Goal: Transaction & Acquisition: Purchase product/service

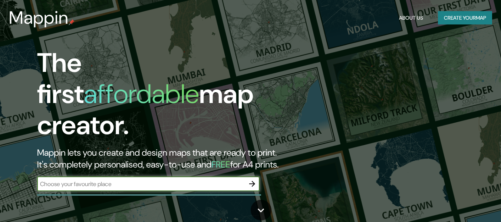
click at [174, 165] on div "The first affordable map creator. Mappin lets you create and design maps that a…" at bounding box center [162, 123] width 301 height 151
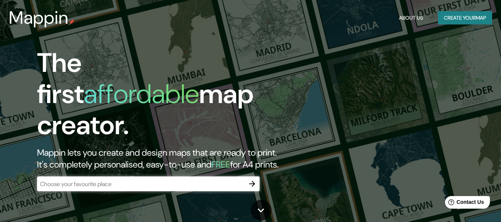
click at [161, 180] on input "text" at bounding box center [141, 184] width 208 height 9
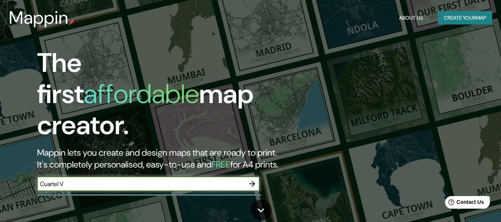
type input "Cuartel V"
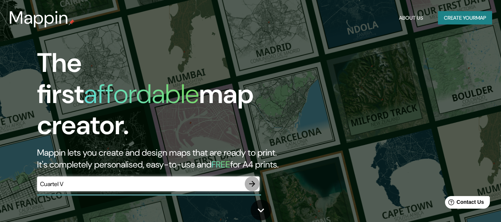
click at [254, 181] on icon "button" at bounding box center [252, 184] width 6 height 6
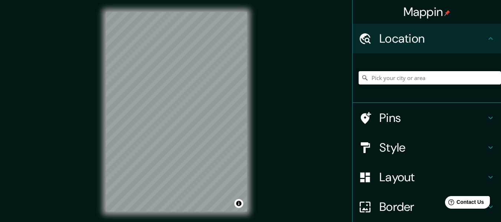
click at [387, 81] on input "Pick your city or area" at bounding box center [430, 77] width 143 height 13
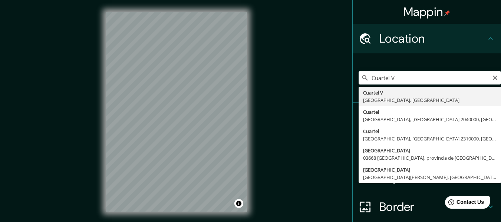
type input "Cuartel V, [GEOGRAPHIC_DATA], [GEOGRAPHIC_DATA]"
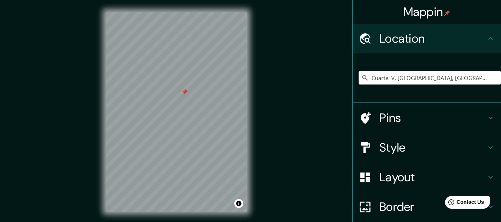
click at [184, 93] on div at bounding box center [185, 92] width 6 height 6
click at [434, 38] on h4 "Location" at bounding box center [433, 38] width 107 height 15
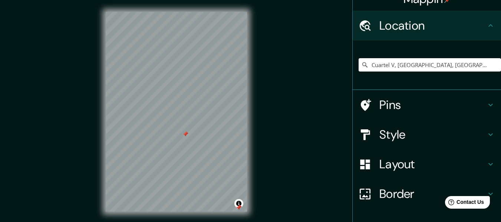
scroll to position [14, 0]
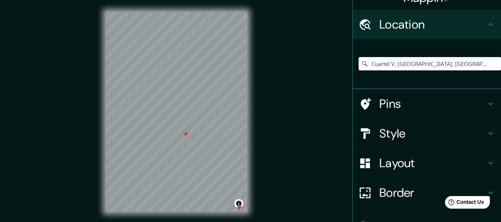
click at [460, 105] on h4 "Pins" at bounding box center [433, 104] width 107 height 15
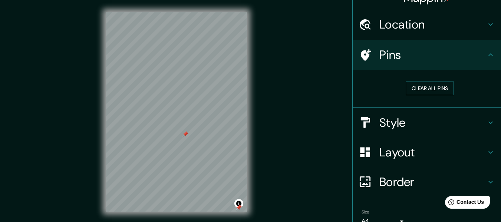
click at [443, 91] on button "Clear all pins" at bounding box center [430, 89] width 48 height 14
click at [425, 92] on button "Clear all pins" at bounding box center [430, 89] width 48 height 14
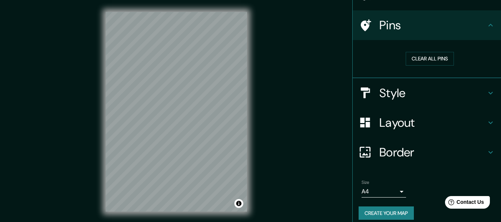
scroll to position [50, 0]
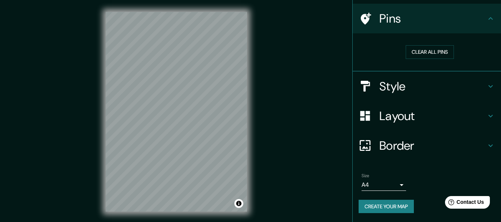
click at [395, 185] on body "Mappin Location Cuartel V, [GEOGRAPHIC_DATA], [GEOGRAPHIC_DATA] Pins Clear all …" at bounding box center [250, 111] width 501 height 222
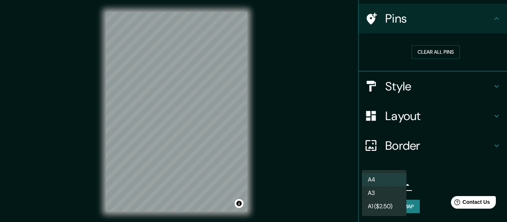
click at [441, 179] on div at bounding box center [253, 111] width 507 height 222
click at [298, 132] on div at bounding box center [253, 111] width 507 height 222
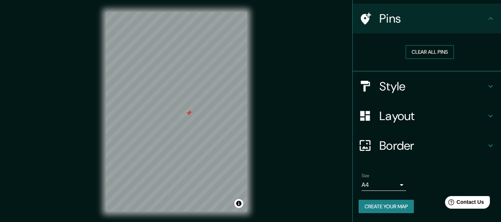
click at [426, 54] on button "Clear all pins" at bounding box center [430, 52] width 48 height 14
click at [388, 205] on button "Create your map" at bounding box center [386, 207] width 55 height 14
click at [368, 205] on button "Create your map" at bounding box center [386, 207] width 55 height 14
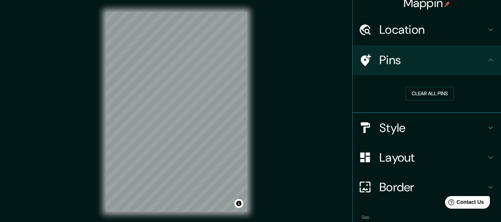
scroll to position [0, 0]
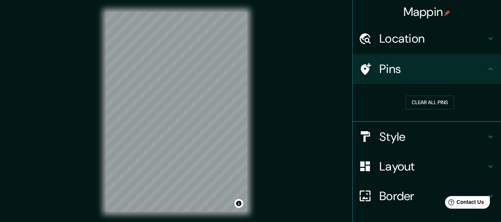
click at [460, 41] on h4 "Location" at bounding box center [433, 38] width 107 height 15
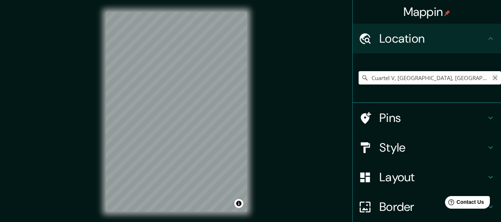
click at [493, 76] on icon "Clear" at bounding box center [496, 78] width 6 height 6
click at [465, 78] on input "Pick your city or area" at bounding box center [430, 77] width 143 height 13
type input "Dique [GEOGRAPHIC_DATA], [GEOGRAPHIC_DATA] [GEOGRAPHIC_DATA], [GEOGRAPHIC_DATA]…"
click at [493, 77] on icon "Clear" at bounding box center [496, 78] width 6 height 6
click at [458, 80] on input "Pick your city or area" at bounding box center [430, 77] width 143 height 13
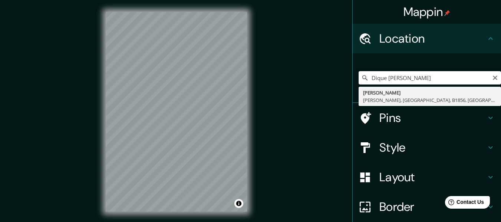
type input "[PERSON_NAME], [PERSON_NAME], [GEOGRAPHIC_DATA], B1856, [GEOGRAPHIC_DATA]"
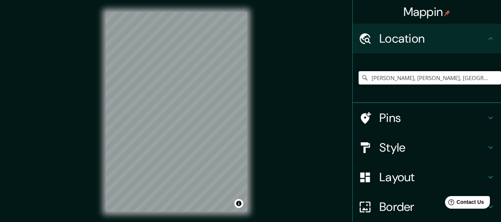
click at [264, 132] on div "Mappin Location [GEOGRAPHIC_DATA], [GEOGRAPHIC_DATA], [GEOGRAPHIC_DATA], B1856,…" at bounding box center [250, 118] width 501 height 236
click at [493, 77] on icon "Clear" at bounding box center [495, 78] width 4 height 4
click at [469, 79] on input "Pick your city or area" at bounding box center [430, 77] width 143 height 13
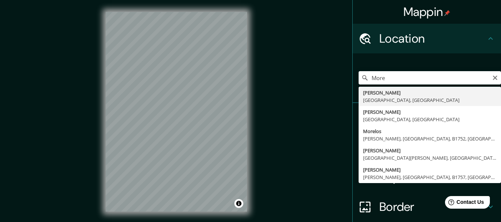
type input "[PERSON_NAME], [GEOGRAPHIC_DATA], [GEOGRAPHIC_DATA]"
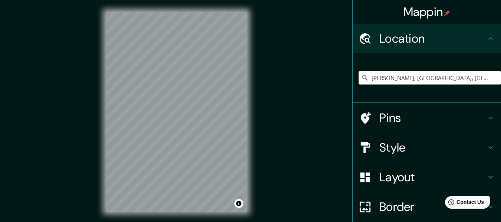
click at [256, 165] on div "© Mapbox © OpenStreetMap Improve this map" at bounding box center [176, 112] width 165 height 224
click at [361, 117] on icon at bounding box center [365, 118] width 13 height 13
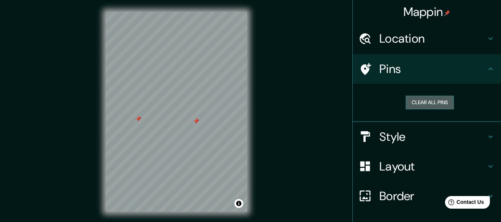
click at [424, 104] on button "Clear all pins" at bounding box center [430, 103] width 48 height 14
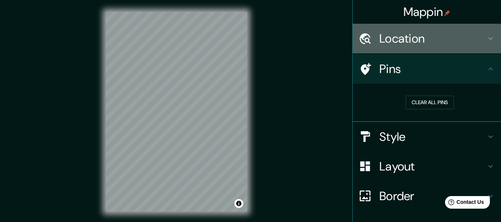
click at [411, 45] on h4 "Location" at bounding box center [433, 38] width 107 height 15
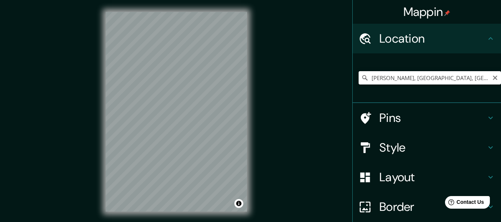
click at [415, 75] on input "[PERSON_NAME], [GEOGRAPHIC_DATA], [GEOGRAPHIC_DATA]" at bounding box center [430, 77] width 143 height 13
click at [493, 79] on icon "Clear" at bounding box center [495, 78] width 4 height 4
click at [467, 81] on input "Pick your city or area" at bounding box center [430, 77] width 143 height 13
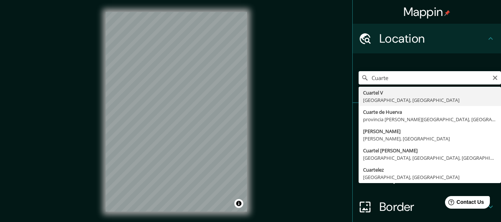
type input "Cuartel V, [GEOGRAPHIC_DATA], [GEOGRAPHIC_DATA]"
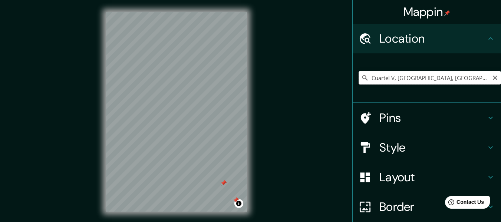
click at [466, 77] on input "Cuartel V, [GEOGRAPHIC_DATA], [GEOGRAPHIC_DATA]" at bounding box center [430, 77] width 143 height 13
click at [484, 77] on input "Cuartel V, [GEOGRAPHIC_DATA], [GEOGRAPHIC_DATA]" at bounding box center [430, 77] width 143 height 13
click at [0, 0] on icon "Clear" at bounding box center [0, 0] width 0 height 0
click at [462, 79] on input "Pick your city or area" at bounding box center [430, 77] width 143 height 13
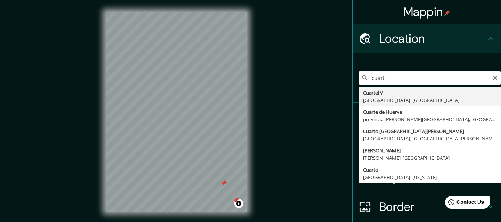
type input "Cuartel V, [GEOGRAPHIC_DATA], [GEOGRAPHIC_DATA]"
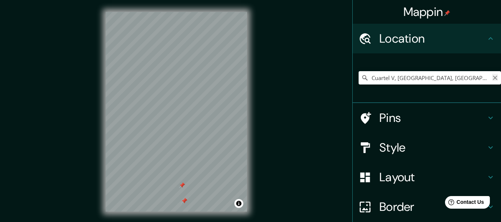
click at [493, 80] on icon "Clear" at bounding box center [496, 78] width 6 height 6
click at [431, 77] on input "Pick your city or area" at bounding box center [430, 77] width 143 height 13
type input "[PERSON_NAME], [GEOGRAPHIC_DATA], [GEOGRAPHIC_DATA]"
click at [436, 113] on h4 "Pins" at bounding box center [433, 118] width 107 height 15
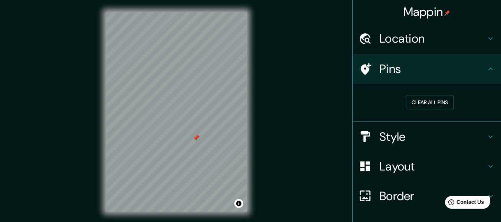
click at [416, 108] on button "Clear all pins" at bounding box center [430, 103] width 48 height 14
click at [262, 175] on div "Mappin Location [GEOGRAPHIC_DATA], [GEOGRAPHIC_DATA], [GEOGRAPHIC_DATA] [GEOGRA…" at bounding box center [250, 118] width 501 height 236
click at [264, 116] on div "Mappin Location [GEOGRAPHIC_DATA], [GEOGRAPHIC_DATA], [GEOGRAPHIC_DATA] [GEOGRA…" at bounding box center [250, 118] width 501 height 236
